Goal: Transaction & Acquisition: Obtain resource

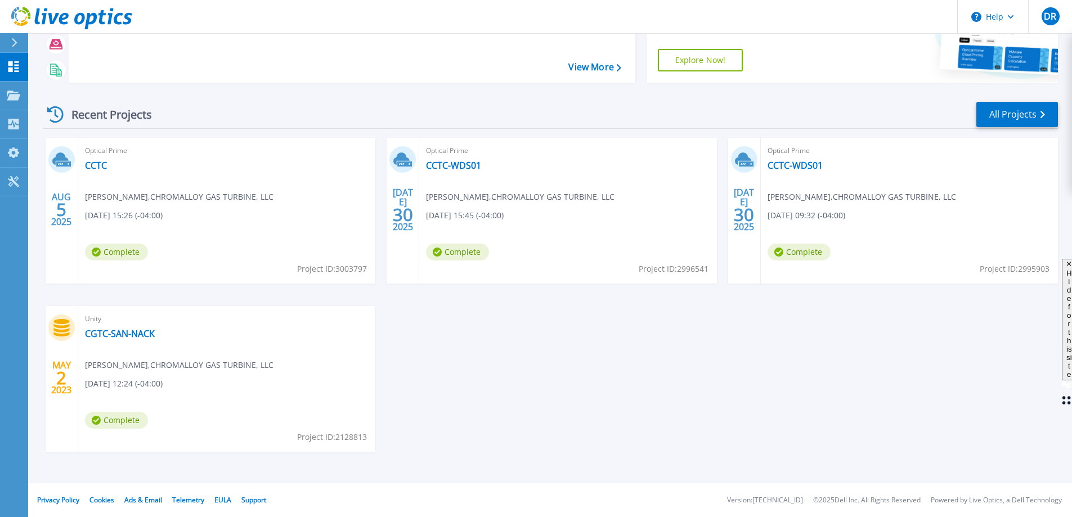
scroll to position [50, 0]
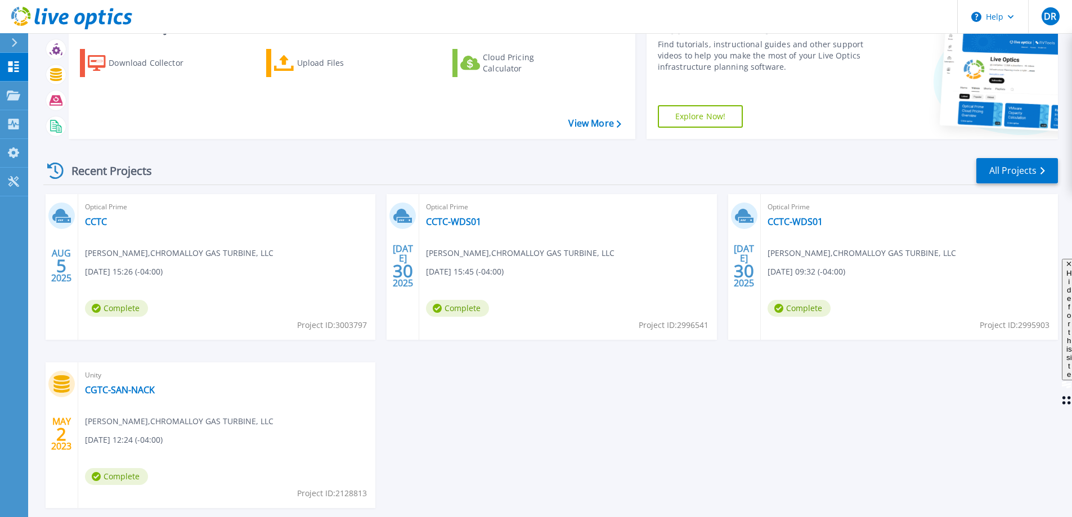
click at [156, 200] on div "Optical Prime CCTC David Ragosta , CHROMALLOY GAS TURBINE, LLC 08/05/2025, 15:2…" at bounding box center [226, 267] width 297 height 146
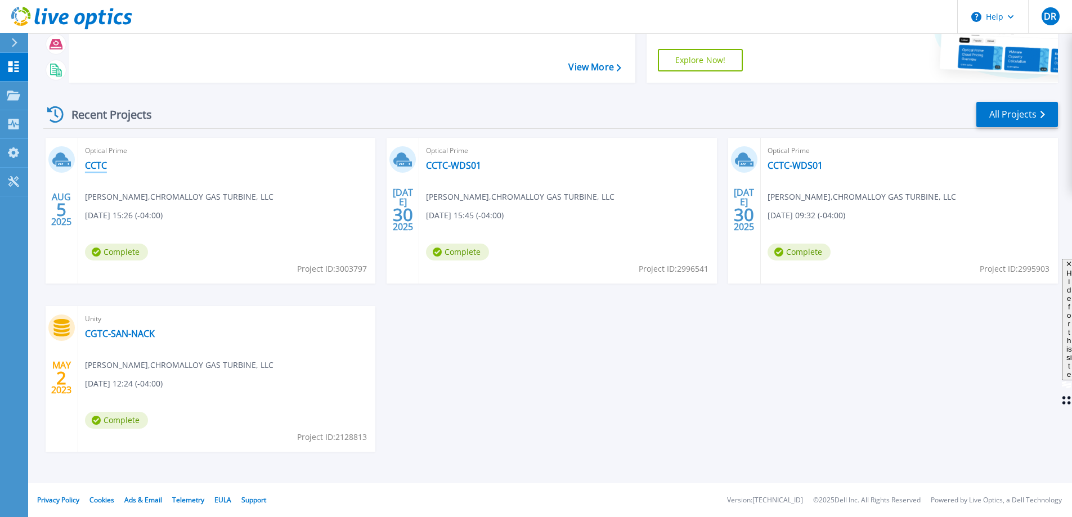
click at [98, 168] on link "CCTC" at bounding box center [96, 165] width 22 height 11
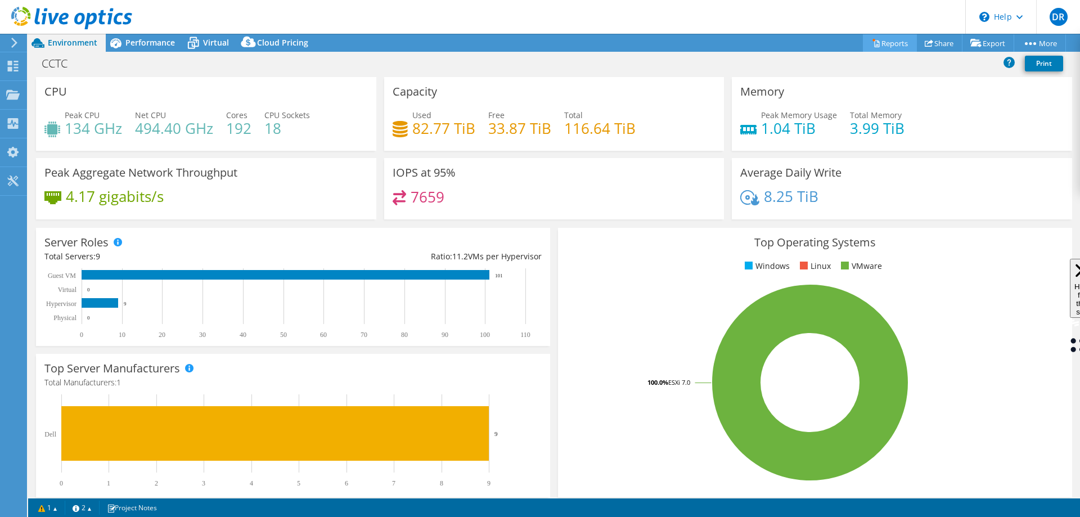
click at [888, 39] on link "Reports" at bounding box center [890, 42] width 54 height 17
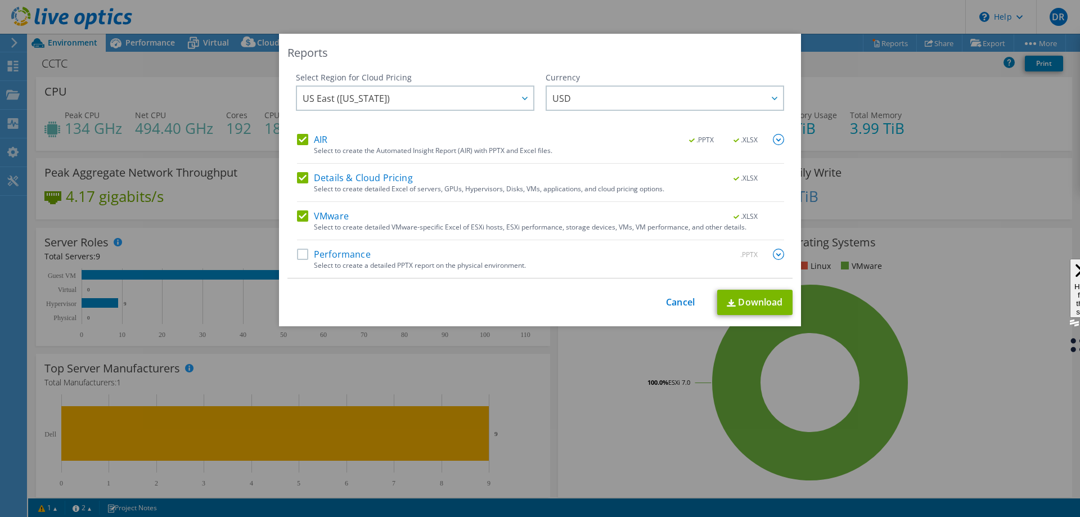
click at [303, 257] on label "Performance" at bounding box center [334, 254] width 74 height 11
click at [0, 0] on input "Performance" at bounding box center [0, 0] width 0 height 0
click at [515, 106] on div at bounding box center [524, 98] width 18 height 23
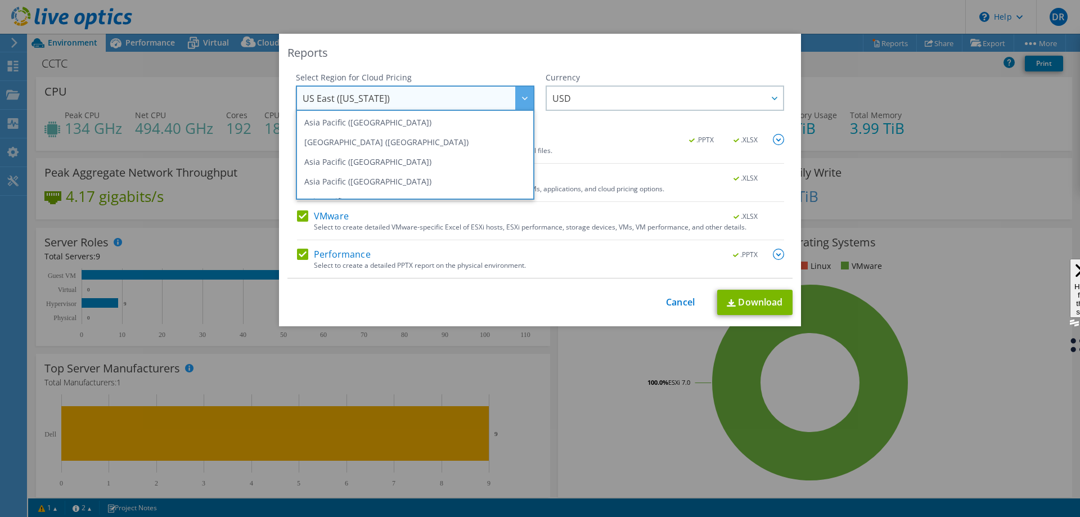
click at [515, 106] on div at bounding box center [524, 98] width 18 height 23
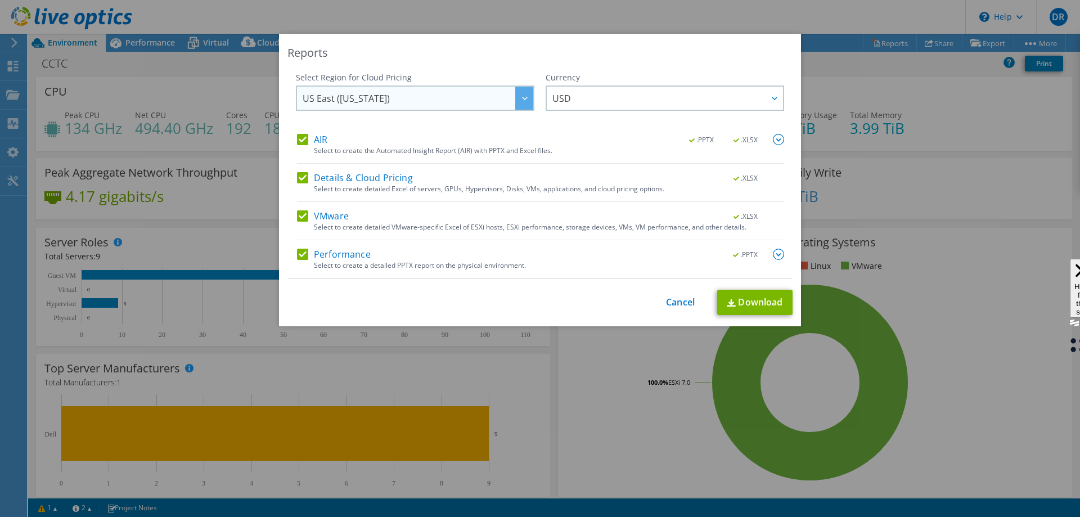
click at [509, 97] on span "US East (Virginia)" at bounding box center [418, 98] width 231 height 23
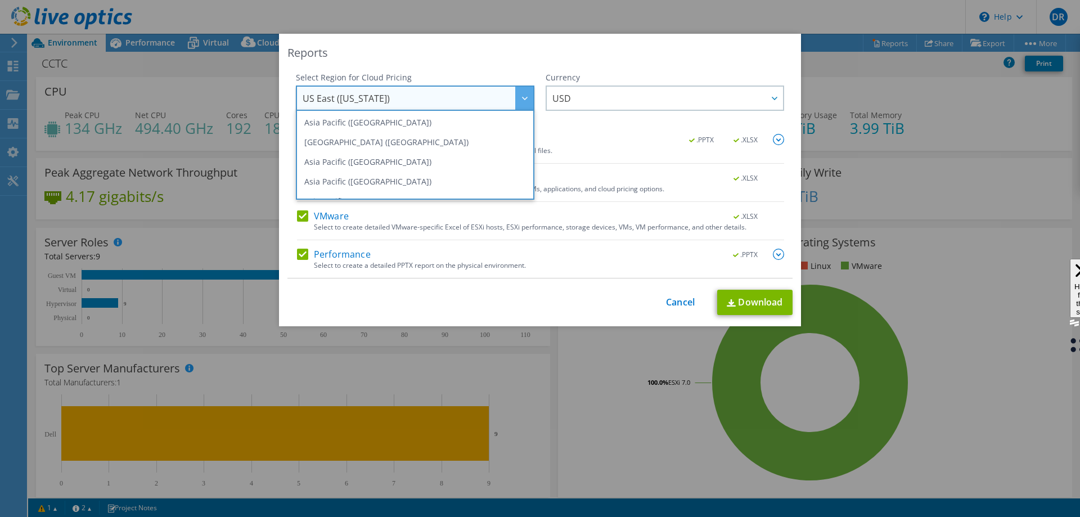
click at [509, 97] on span "US East (Virginia)" at bounding box center [418, 98] width 231 height 23
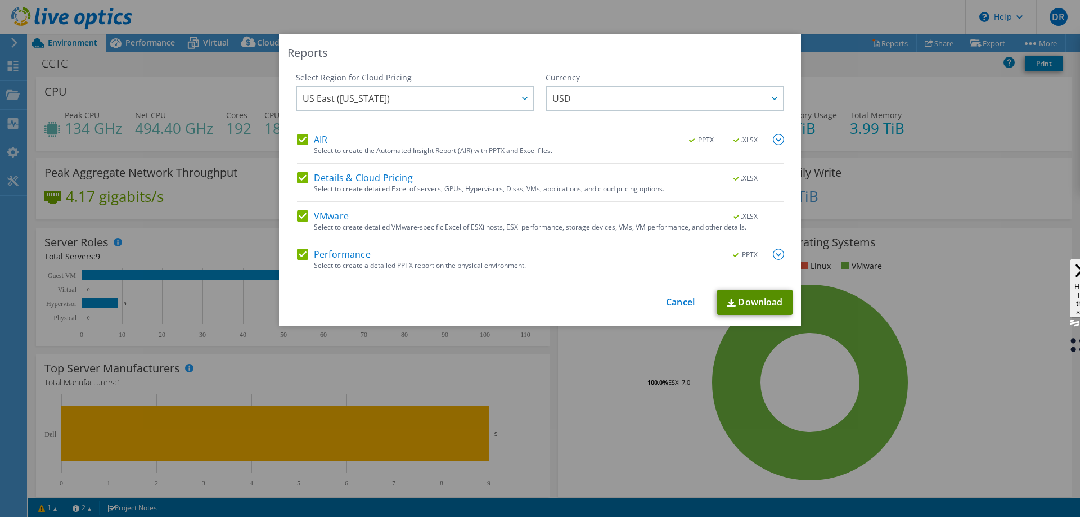
click at [753, 299] on link "Download" at bounding box center [754, 302] width 75 height 25
click at [660, 297] on div "This process may take a while, please wait... Cancel Download" at bounding box center [539, 302] width 505 height 25
click at [669, 300] on link "Cancel" at bounding box center [680, 302] width 29 height 11
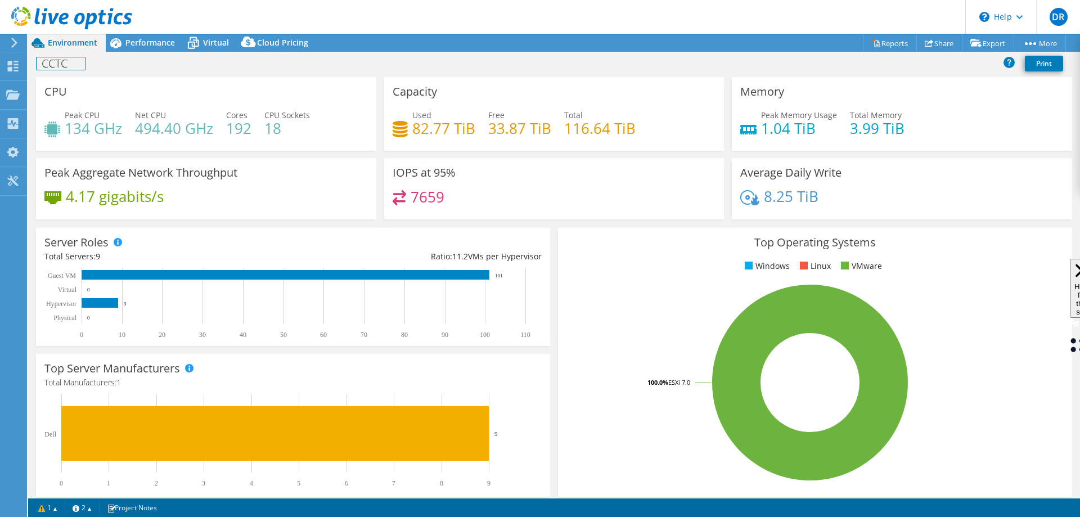
click at [67, 52] on div "CCTC Print" at bounding box center [554, 64] width 1052 height 25
drag, startPoint x: 23, startPoint y: 54, endPoint x: 17, endPoint y: 57, distance: 7.0
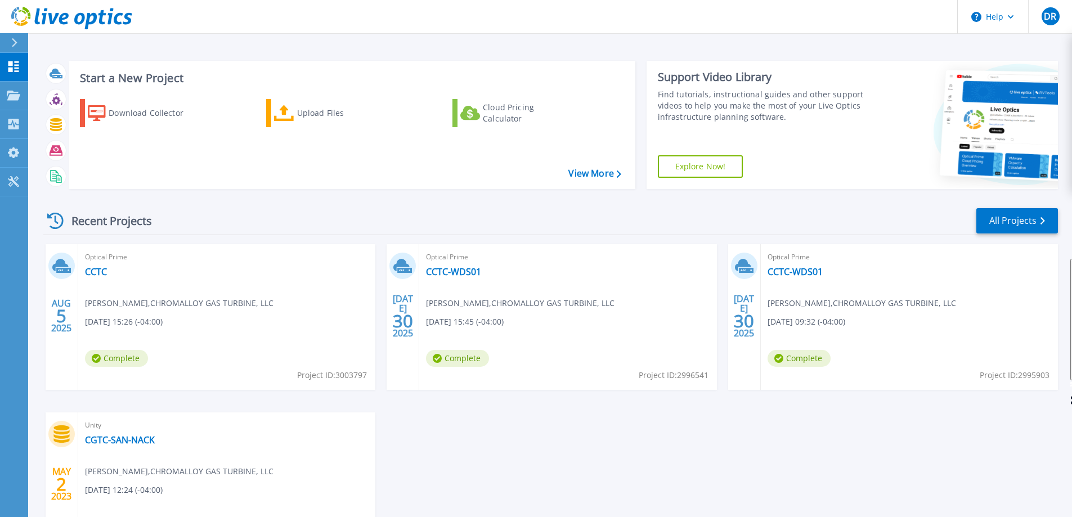
scroll to position [106, 0]
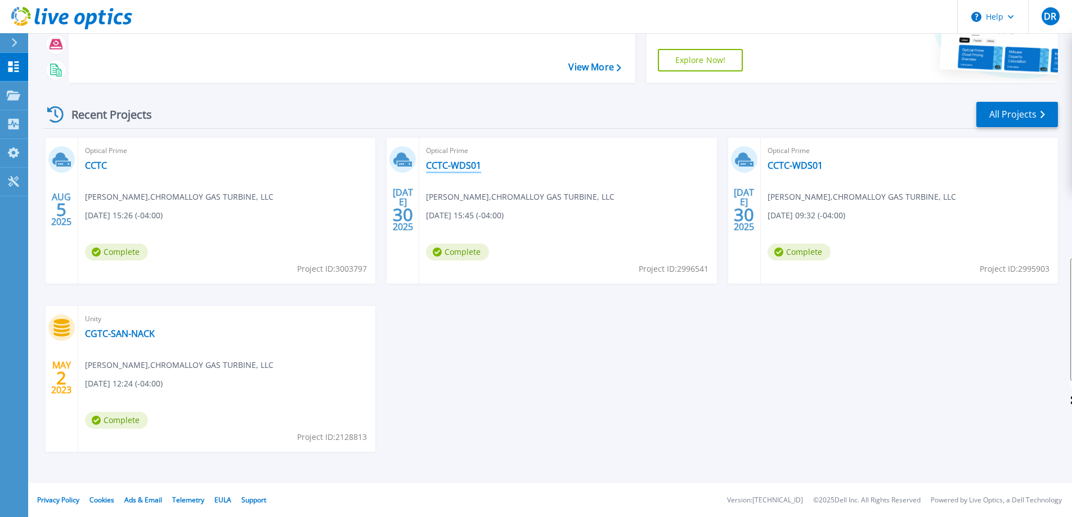
click at [429, 170] on link "CCTC-WDS01" at bounding box center [453, 165] width 55 height 11
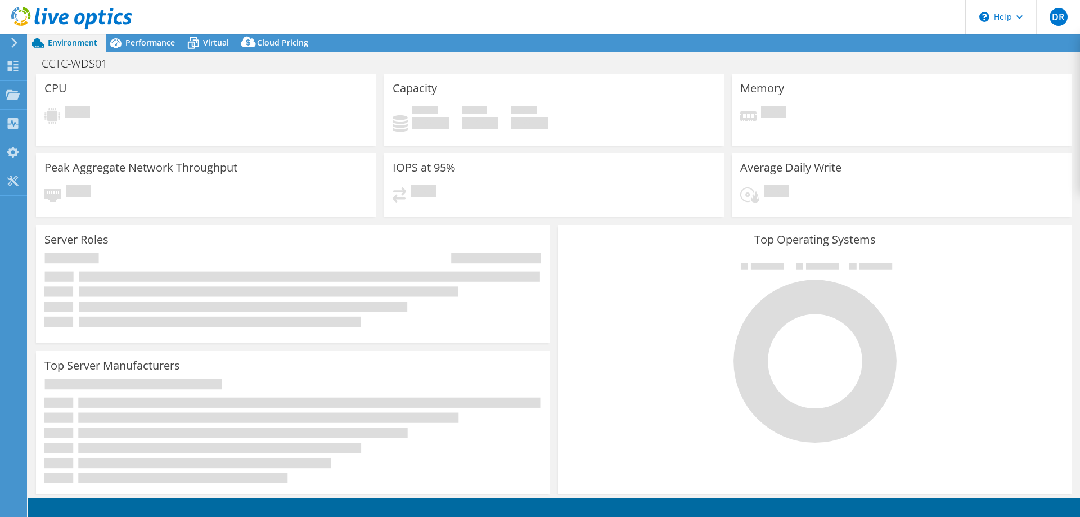
select select "USEast"
select select "USD"
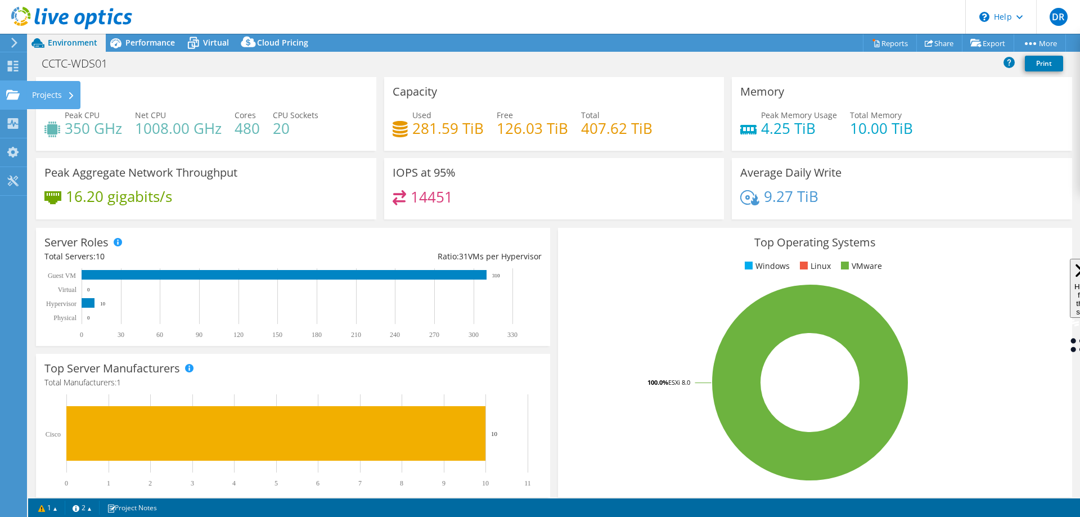
click at [10, 89] on icon at bounding box center [13, 94] width 14 height 11
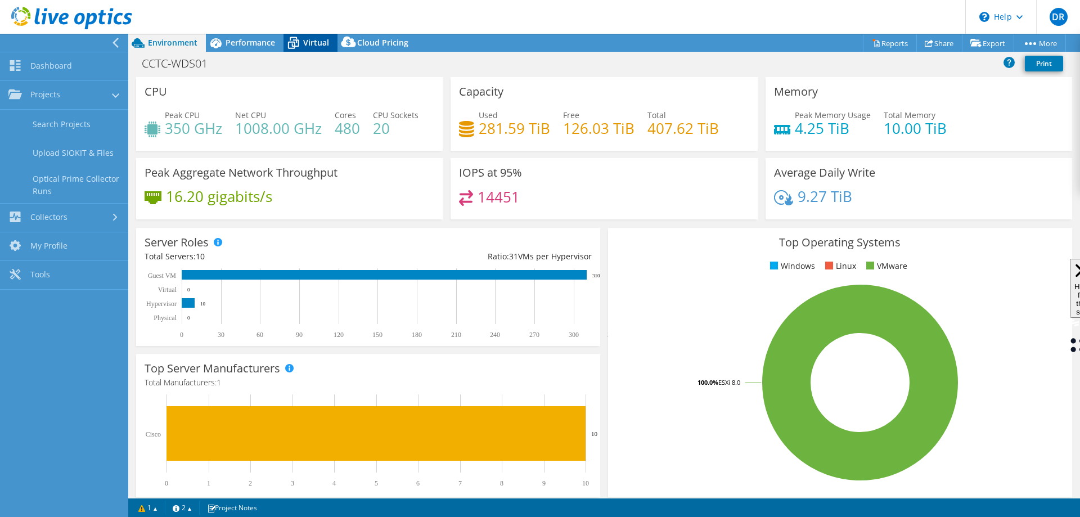
click at [307, 42] on span "Virtual" at bounding box center [316, 42] width 26 height 11
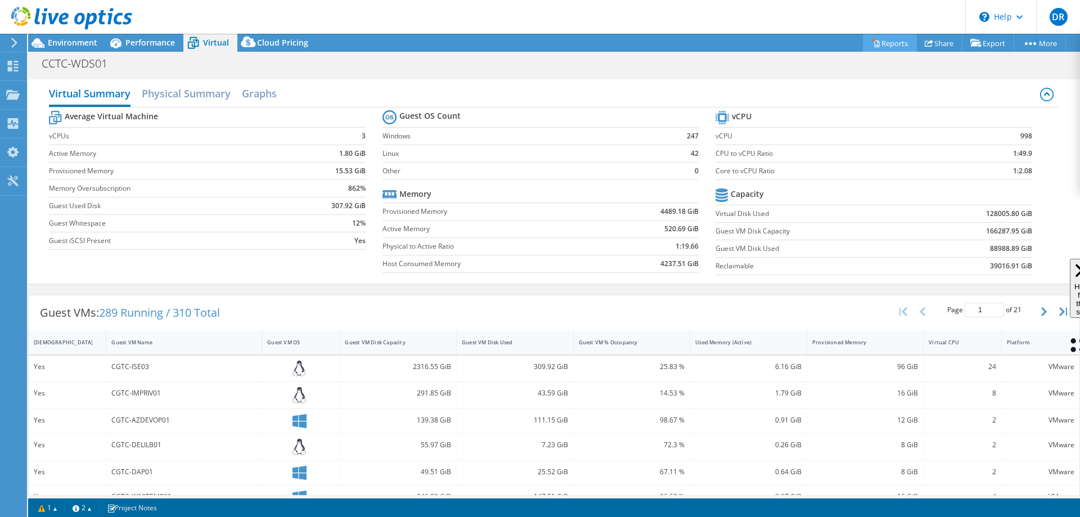
click at [885, 39] on link "Reports" at bounding box center [890, 42] width 54 height 17
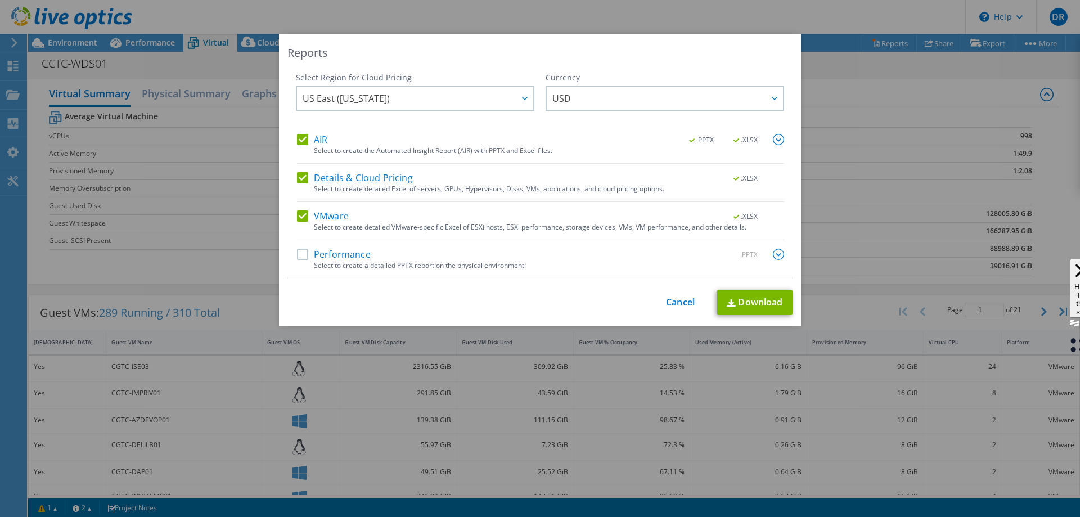
click at [297, 254] on label "Performance" at bounding box center [334, 254] width 74 height 11
click at [0, 0] on input "Performance" at bounding box center [0, 0] width 0 height 0
click at [515, 101] on div at bounding box center [524, 98] width 18 height 23
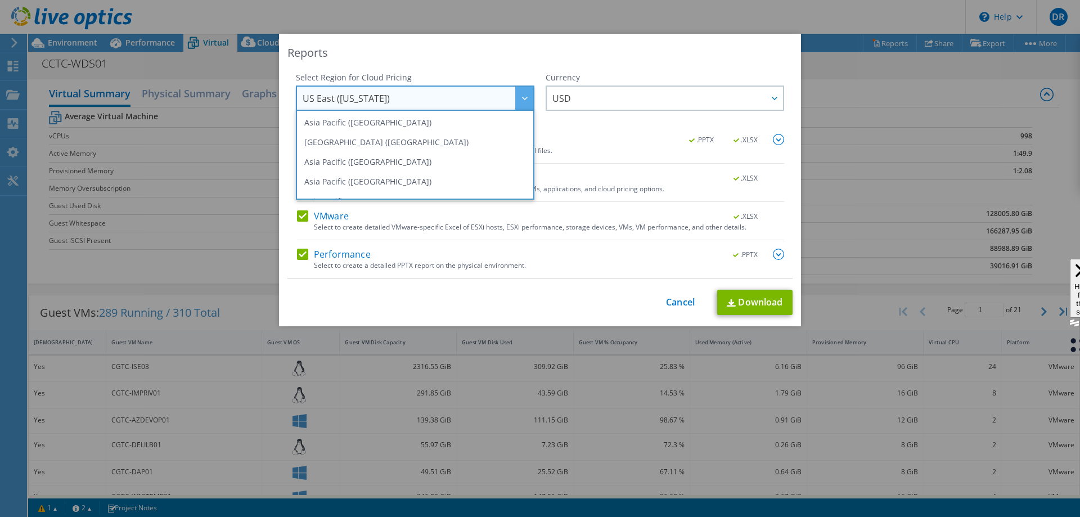
click at [519, 71] on div "Reports Select Region for Cloud Pricing Asia Pacific (Hong Kong) Asia Pacific (…" at bounding box center [540, 180] width 522 height 293
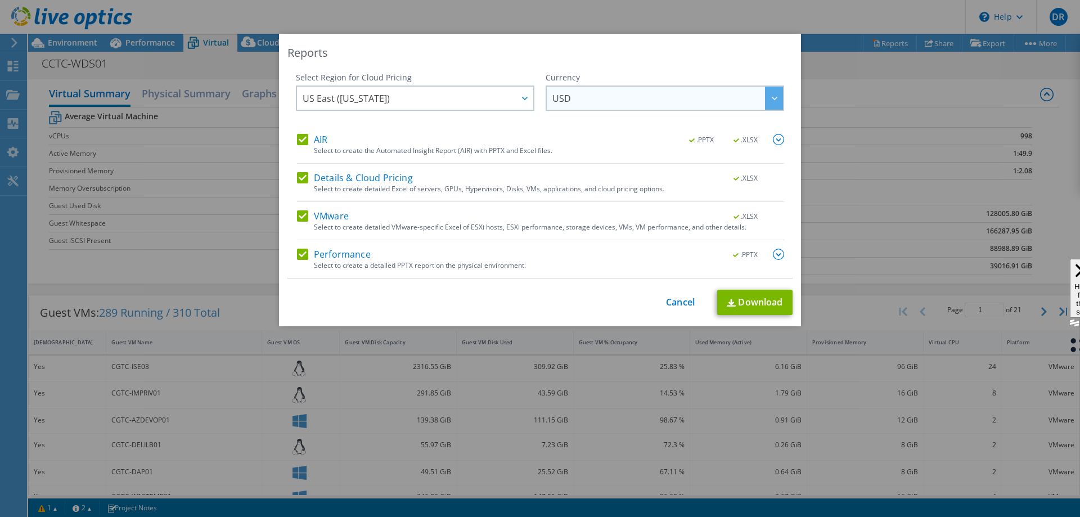
click at [650, 91] on span "USD" at bounding box center [667, 98] width 231 height 23
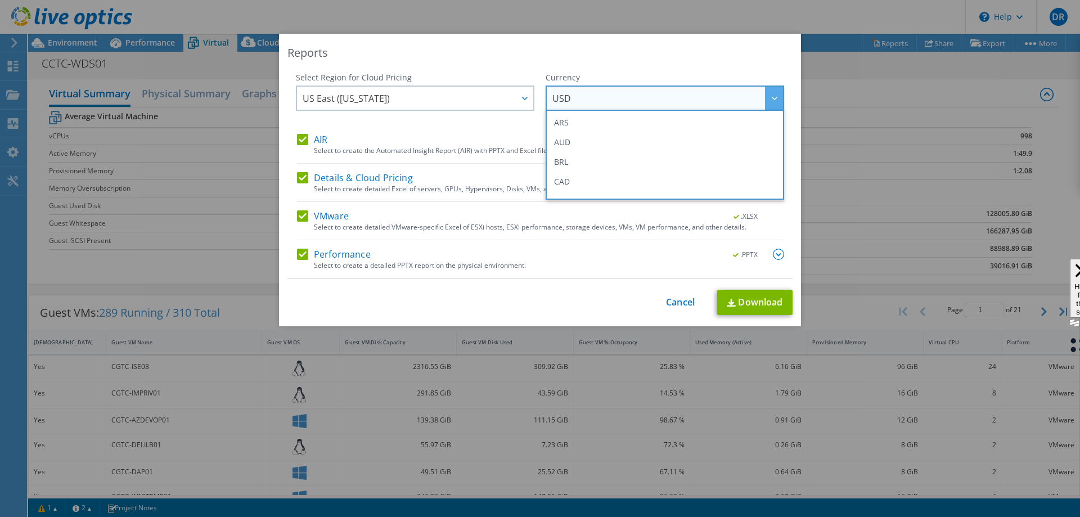
click at [647, 69] on div "Reports Select Region for Cloud Pricing Asia Pacific (Hong Kong) Asia Pacific (…" at bounding box center [540, 180] width 522 height 293
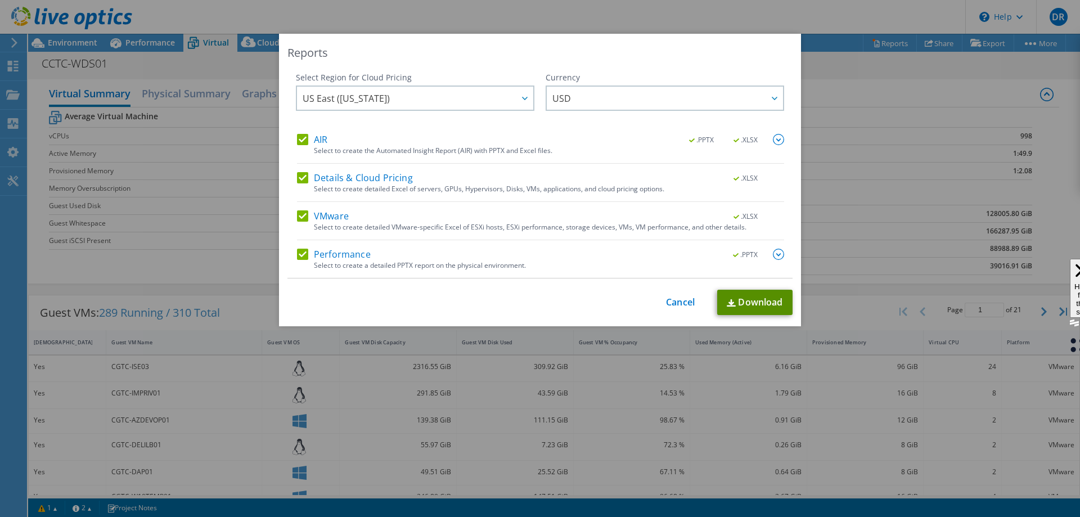
click at [745, 304] on link "Download" at bounding box center [754, 302] width 75 height 25
click at [680, 300] on link "Cancel" at bounding box center [680, 302] width 29 height 11
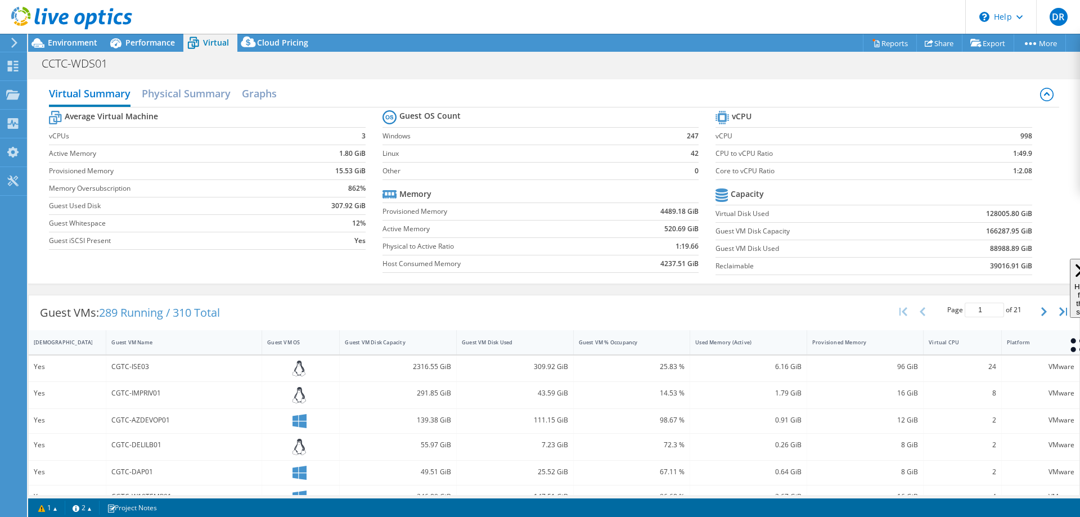
click at [268, 308] on div "Guest VMs: 289 Running / 310 Total Page 1 of 21 5 rows 10 rows 20 rows 25 rows …" at bounding box center [554, 312] width 1051 height 35
click at [888, 44] on link "Reports" at bounding box center [890, 42] width 54 height 17
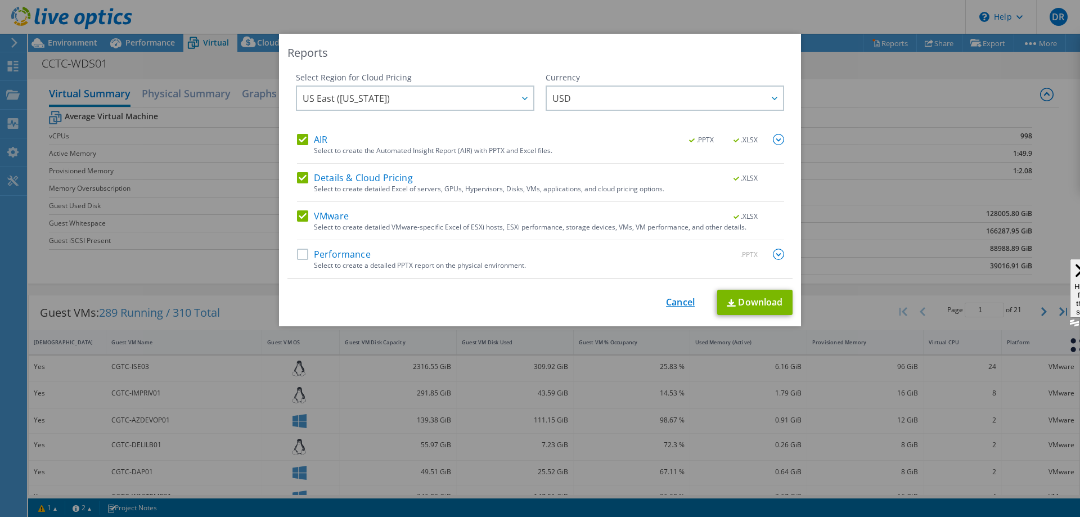
click at [684, 300] on link "Cancel" at bounding box center [680, 302] width 29 height 11
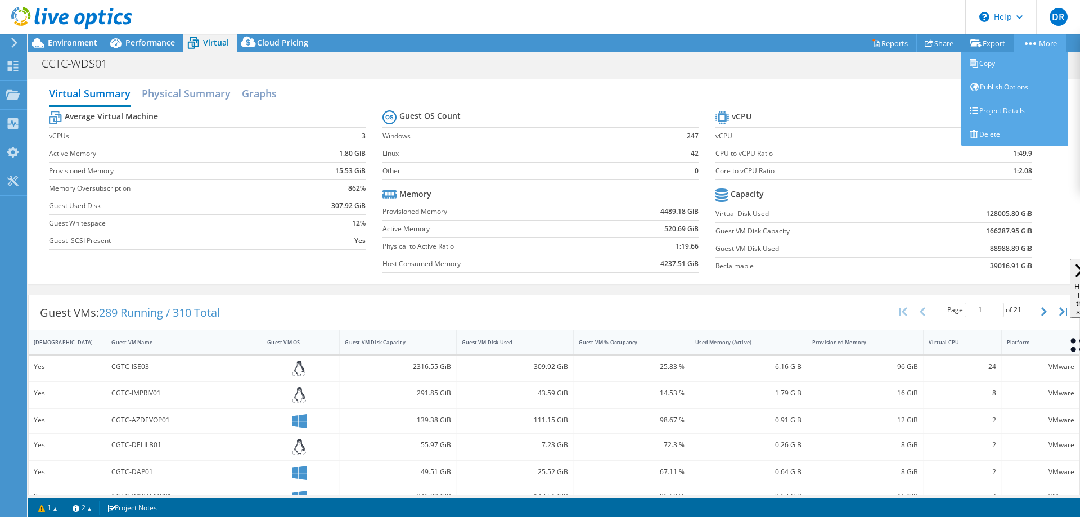
click at [1023, 48] on link "More" at bounding box center [1040, 42] width 52 height 17
click at [1006, 118] on link "Project Details" at bounding box center [1014, 111] width 107 height 24
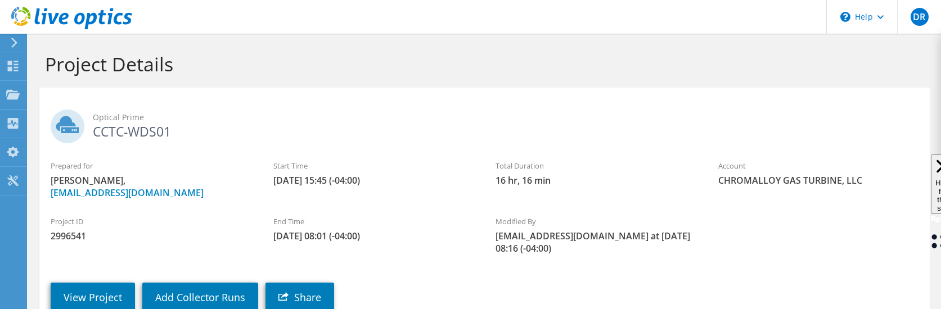
click at [394, 117] on span "Optical Prime" at bounding box center [506, 117] width 826 height 12
